Goal: Information Seeking & Learning: Obtain resource

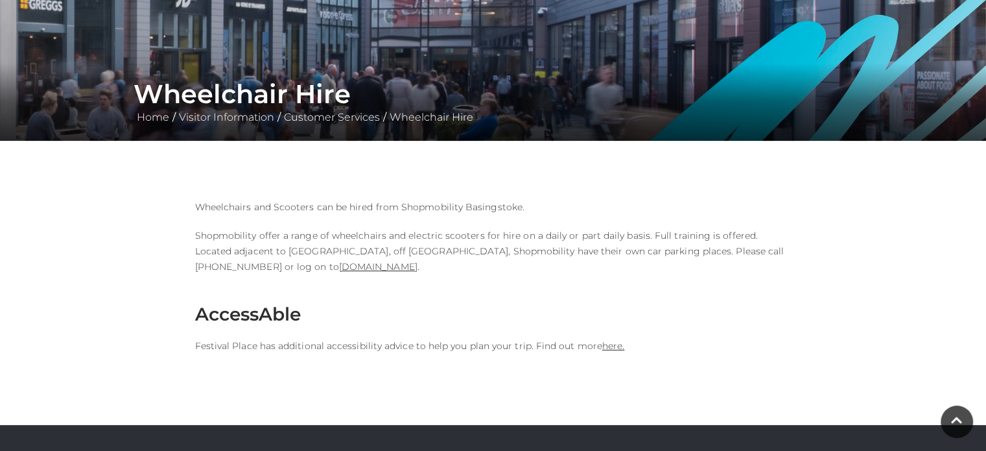
scroll to position [188, 0]
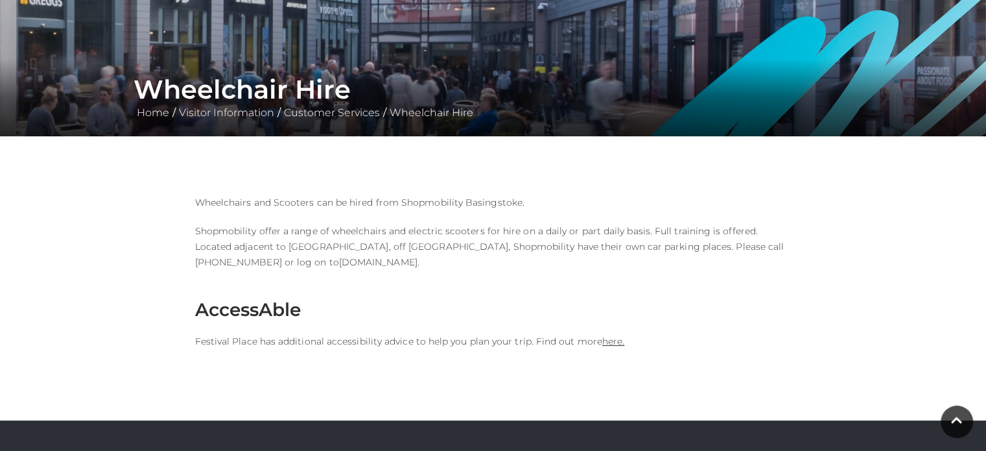
click at [339, 261] on link "www.shopmobilitybasingstoke.org" at bounding box center [378, 262] width 78 height 12
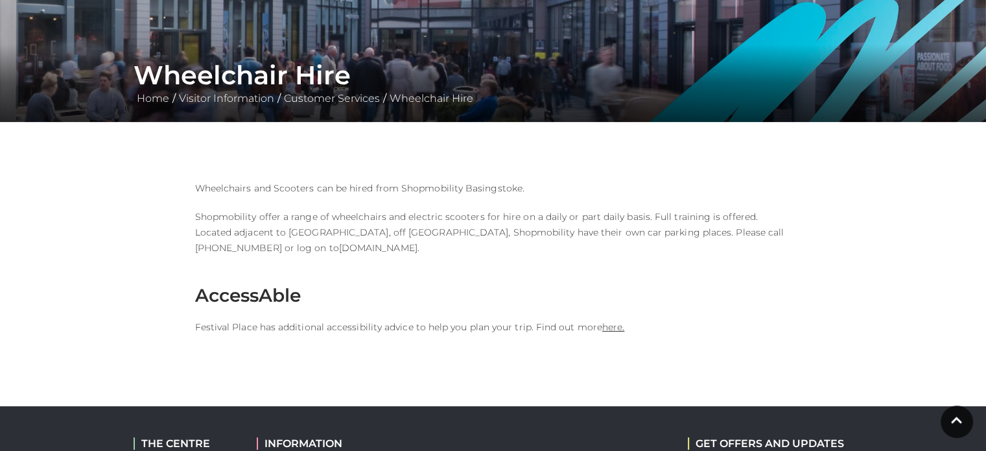
scroll to position [0, 0]
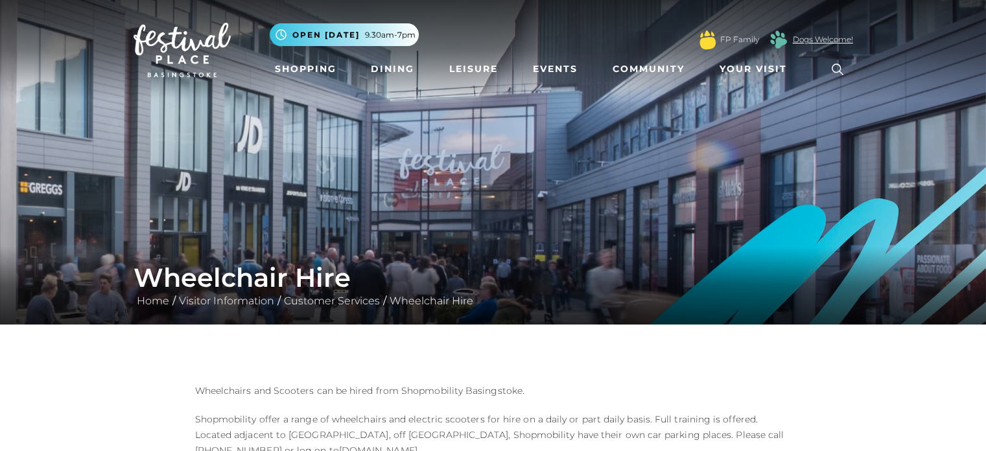
click at [825, 37] on link "Dogs Welcome!" at bounding box center [823, 40] width 60 height 12
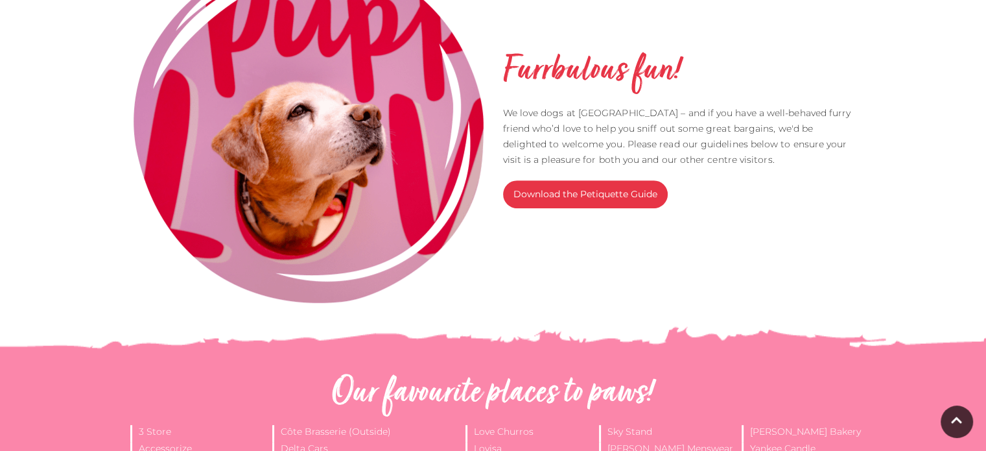
scroll to position [450, 0]
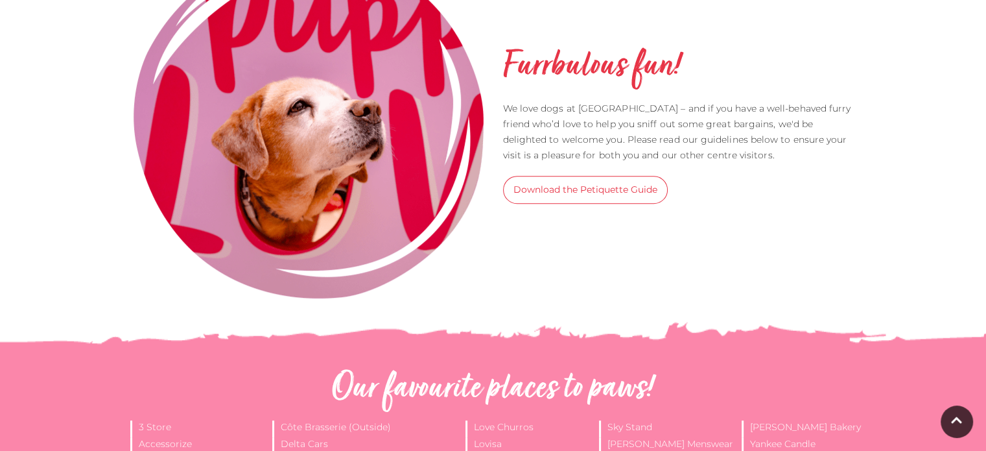
click at [636, 200] on link "Download the Petiquette Guide" at bounding box center [585, 190] width 165 height 28
